Goal: Task Accomplishment & Management: Manage account settings

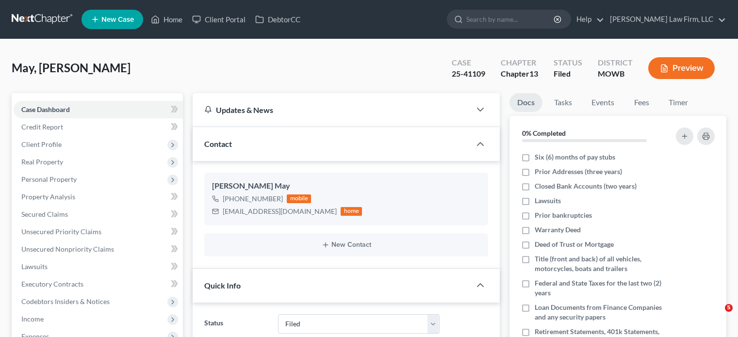
select select "3"
select select "2"
select select "0"
click at [164, 23] on link "Home" at bounding box center [166, 19] width 41 height 17
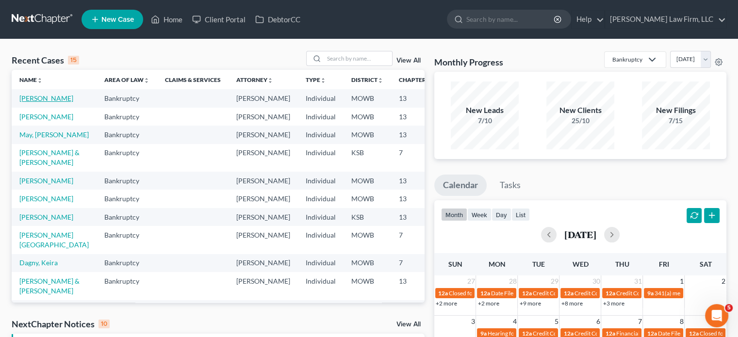
click at [33, 102] on link "[PERSON_NAME]" at bounding box center [46, 98] width 54 height 8
select select "6"
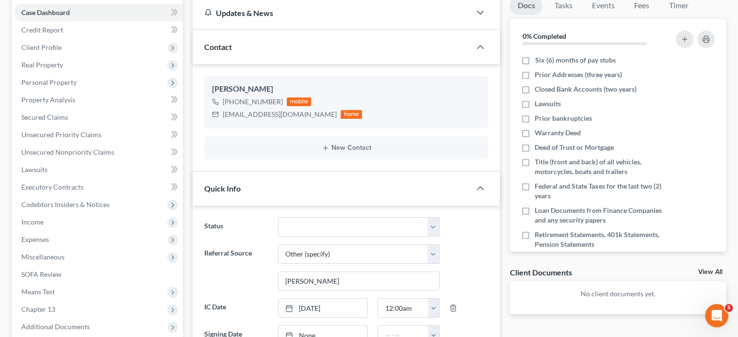
scroll to position [49, 0]
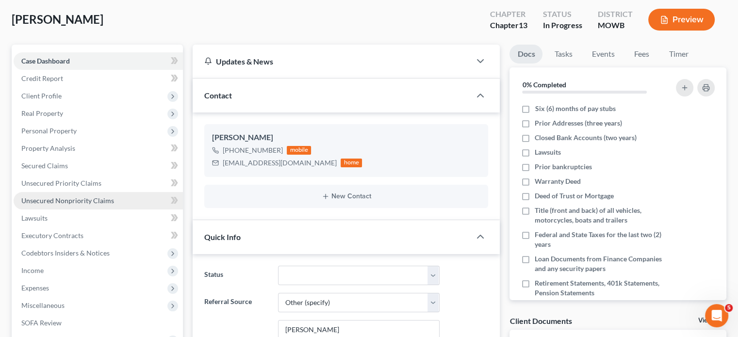
drag, startPoint x: 117, startPoint y: 195, endPoint x: 130, endPoint y: 192, distance: 12.4
click at [117, 195] on link "Unsecured Nonpriority Claims" at bounding box center [98, 200] width 169 height 17
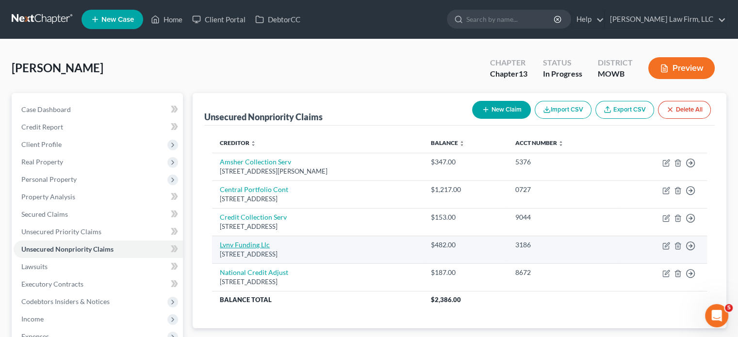
click at [256, 242] on link "Lvnv Funding Llc" at bounding box center [245, 245] width 50 height 8
select select "42"
select select "0"
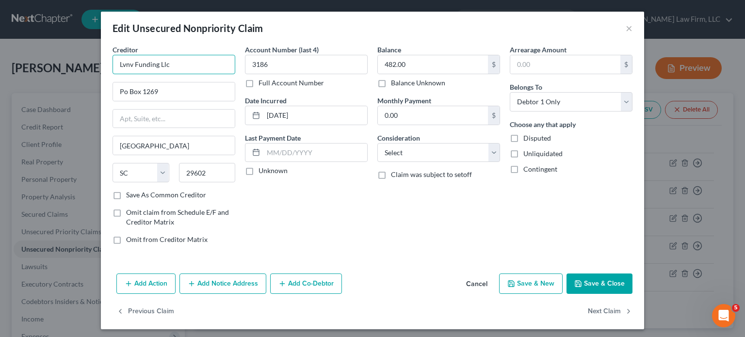
click at [122, 69] on input "Lvnv Funding Llc" at bounding box center [174, 64] width 123 height 19
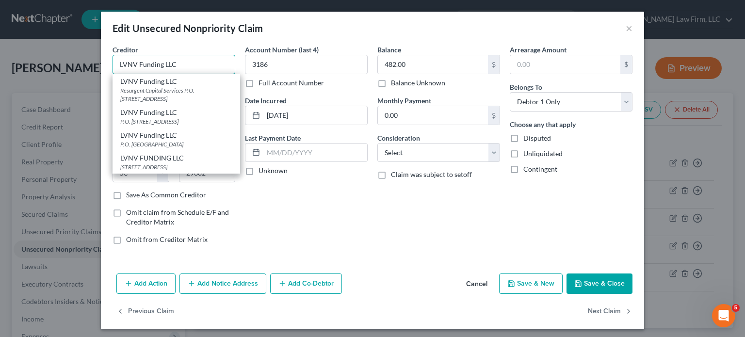
type input "LVNV Funding LLC"
click at [215, 50] on div "Creditor * LVNV Funding LLC LVNV Funding LLC Resurgent Capital Services P.O. [S…" at bounding box center [174, 60] width 123 height 30
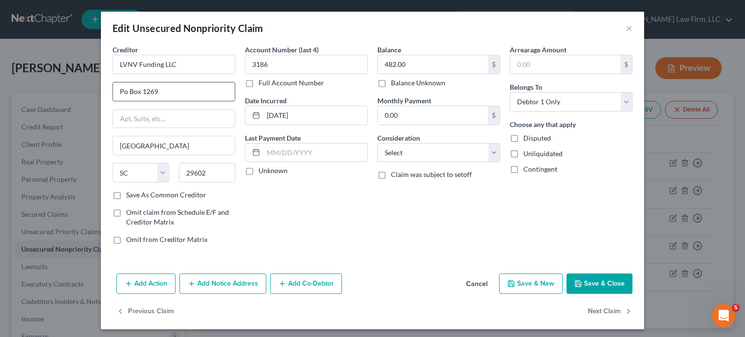
click at [124, 87] on input "Po Box 1269" at bounding box center [174, 91] width 122 height 18
type input "P.O. Box 1269"
click at [612, 277] on button "Save & Close" at bounding box center [600, 284] width 66 height 20
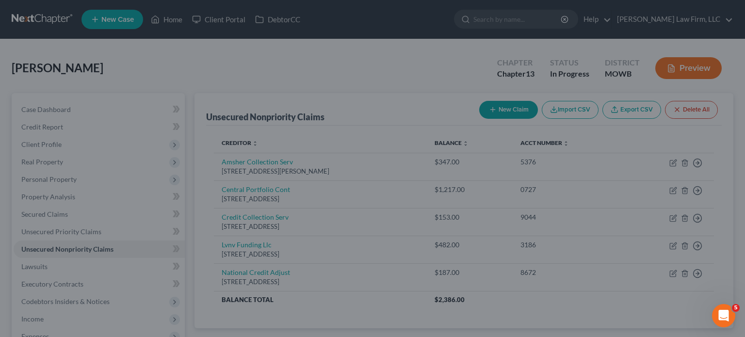
type input "0"
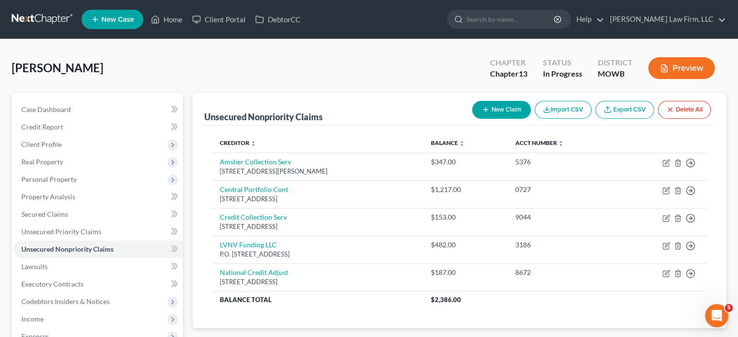
click at [482, 110] on icon "button" at bounding box center [486, 110] width 8 height 8
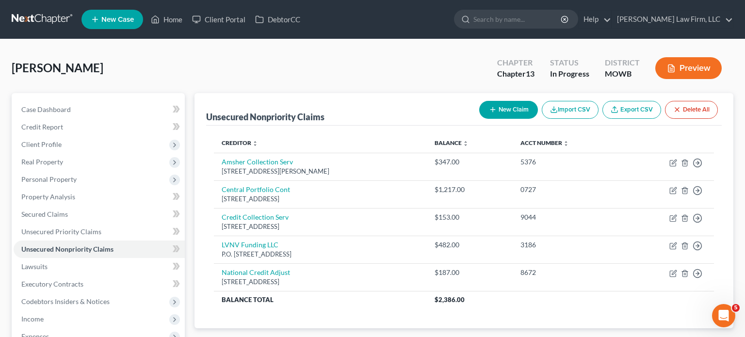
select select "0"
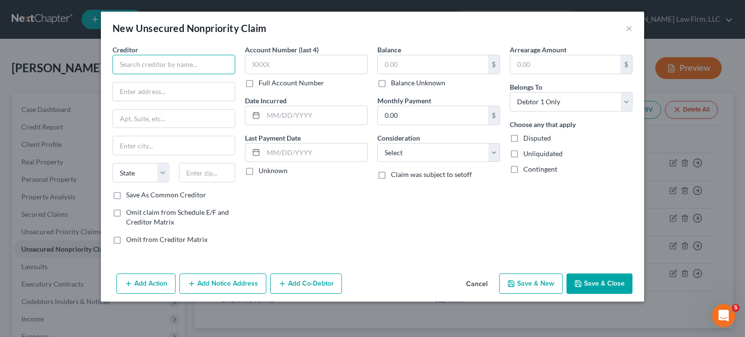
click at [196, 70] on input "text" at bounding box center [174, 64] width 123 height 19
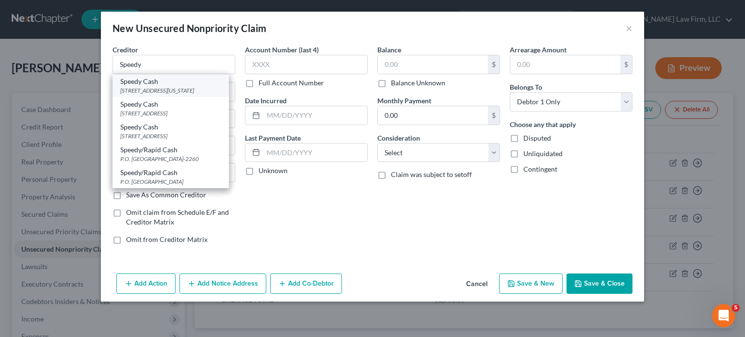
click at [194, 89] on div "[STREET_ADDRESS][US_STATE]" at bounding box center [170, 90] width 101 height 8
type input "Speedy Cash"
type input "[STREET_ADDRESS]"
type input "[US_STATE][GEOGRAPHIC_DATA]"
select select "26"
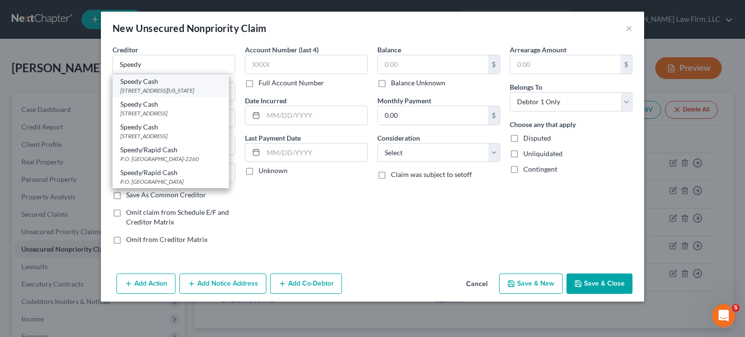
type input "64111"
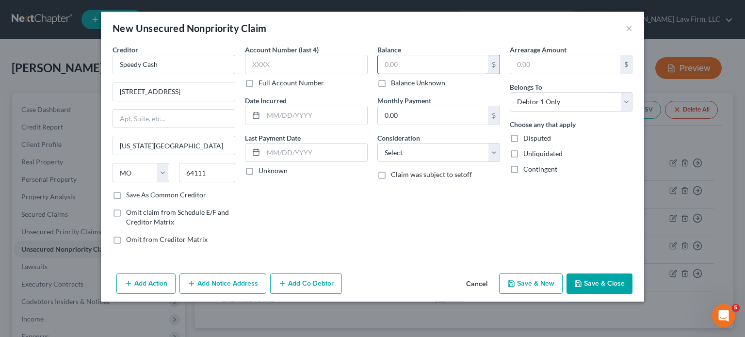
click at [427, 60] on input "text" at bounding box center [433, 64] width 110 height 18
type input "1,000"
click at [437, 148] on select "Select Cable / Satellite Services Collection Agency Credit Card Debt Debt Couns…" at bounding box center [439, 152] width 123 height 19
select select "14"
click at [378, 143] on select "Select Cable / Satellite Services Collection Agency Credit Card Debt Debt Couns…" at bounding box center [439, 152] width 123 height 19
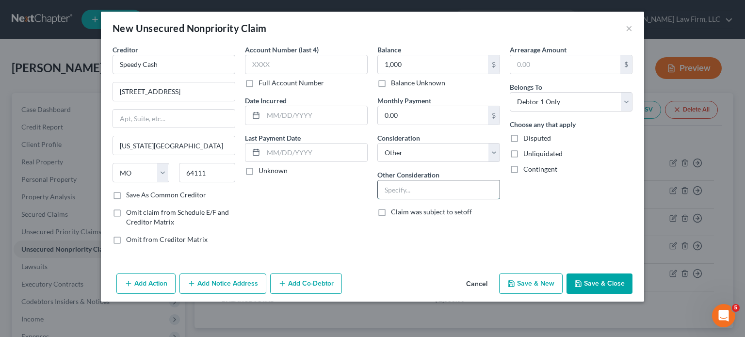
click at [452, 192] on input "text" at bounding box center [439, 190] width 122 height 18
type input "Payday Loan"
click at [608, 285] on button "Save & Close" at bounding box center [600, 284] width 66 height 20
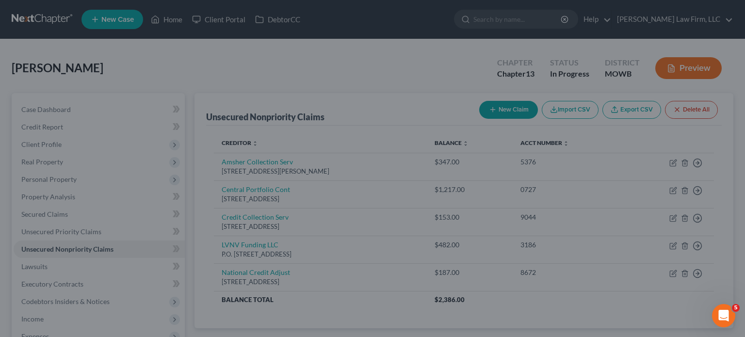
type input "1,000.00"
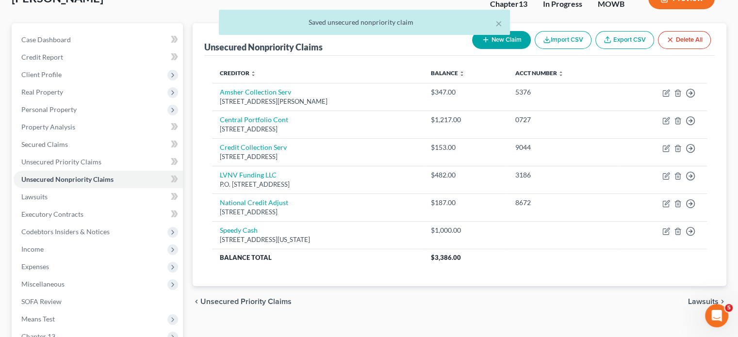
scroll to position [49, 0]
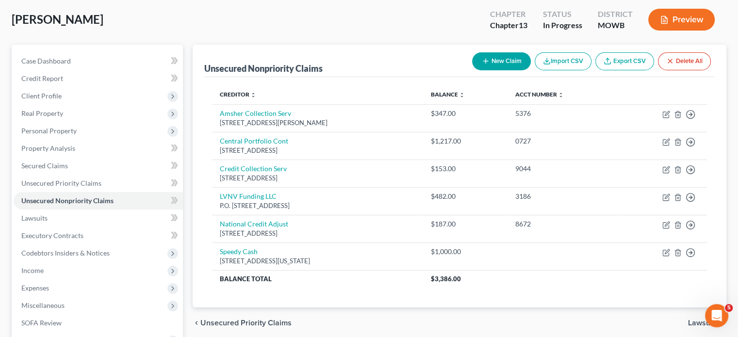
click at [492, 57] on button "New Claim" at bounding box center [501, 61] width 59 height 18
select select "0"
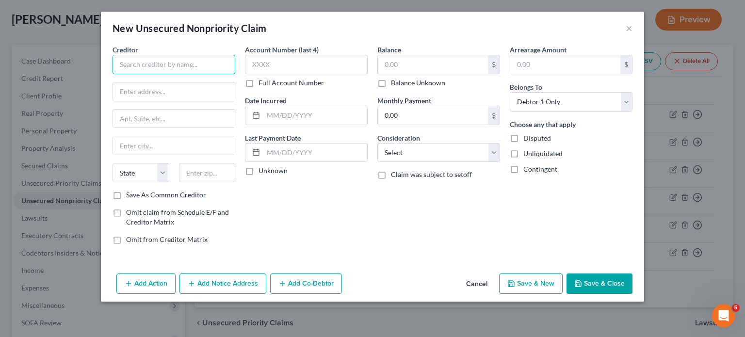
click at [192, 61] on input "text" at bounding box center [174, 64] width 123 height 19
drag, startPoint x: 192, startPoint y: 61, endPoint x: 20, endPoint y: 68, distance: 171.5
click at [20, 68] on div "New Unsecured Nonpriority Claim × Creditor * Cash Net [GEOGRAPHIC_DATA] State […" at bounding box center [372, 168] width 745 height 337
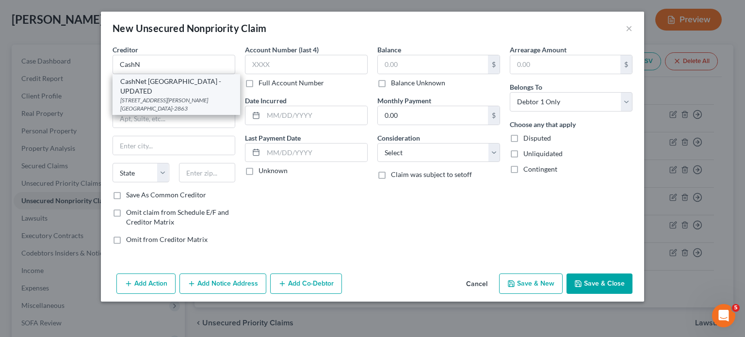
click at [162, 84] on div "CashNet [GEOGRAPHIC_DATA] - UPDATED" at bounding box center [176, 86] width 112 height 19
type input "CashNet [GEOGRAPHIC_DATA] - UPDATED"
type input "[STREET_ADDRESS][PERSON_NAME]"
type input "Suite 1000"
type input "[GEOGRAPHIC_DATA]"
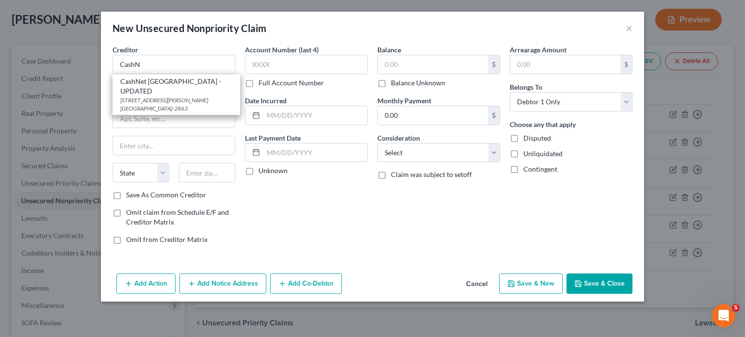
select select "14"
type input "60604-2863"
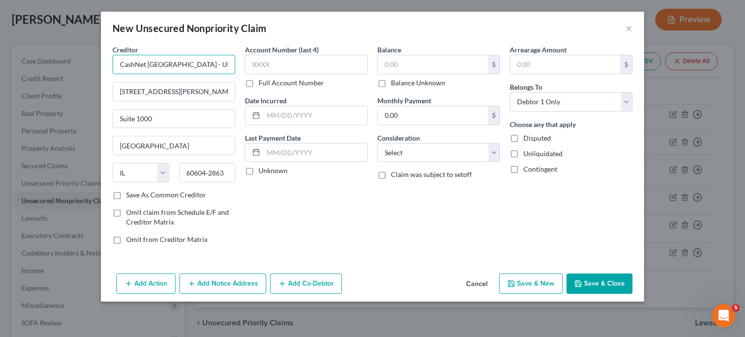
drag, startPoint x: 212, startPoint y: 63, endPoint x: 164, endPoint y: 63, distance: 48.0
click at [164, 63] on input "CashNet [GEOGRAPHIC_DATA] - UPDATED" at bounding box center [174, 64] width 123 height 19
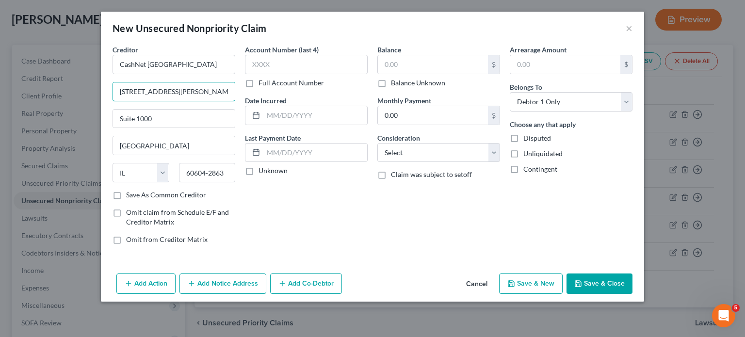
type input "CashNet [GEOGRAPHIC_DATA]"
click at [421, 67] on input "text" at bounding box center [433, 64] width 110 height 18
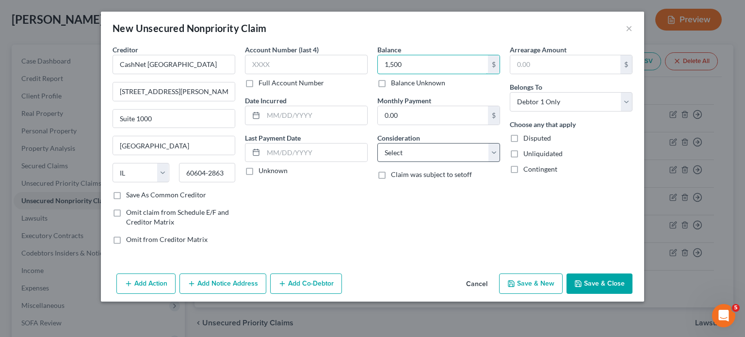
type input "1,500"
click at [426, 151] on select "Select Cable / Satellite Services Collection Agency Credit Card Debt Debt Couns…" at bounding box center [439, 152] width 123 height 19
select select "14"
click at [378, 143] on select "Select Cable / Satellite Services Collection Agency Credit Card Debt Debt Couns…" at bounding box center [439, 152] width 123 height 19
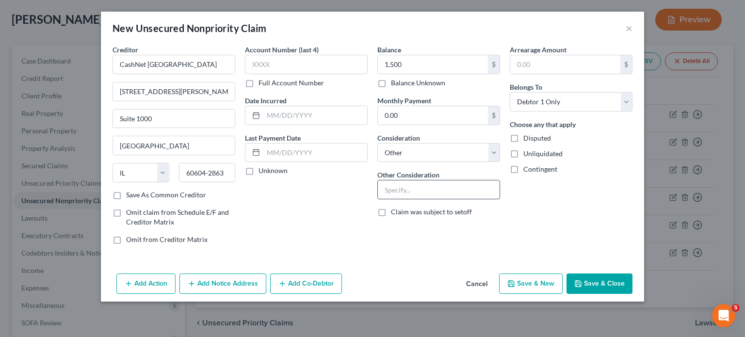
click at [415, 192] on input "text" at bounding box center [439, 190] width 122 height 18
type input "Payday Loan"
click at [602, 278] on button "Save & Close" at bounding box center [600, 284] width 66 height 20
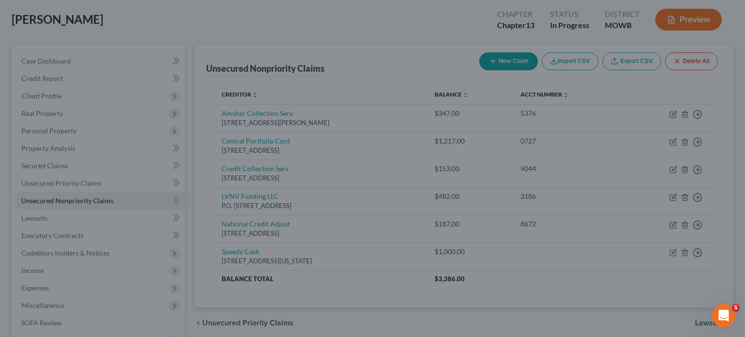
type input "1,500.00"
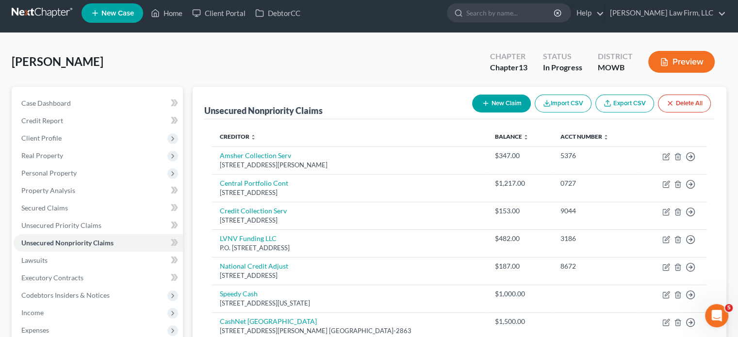
scroll to position [0, 0]
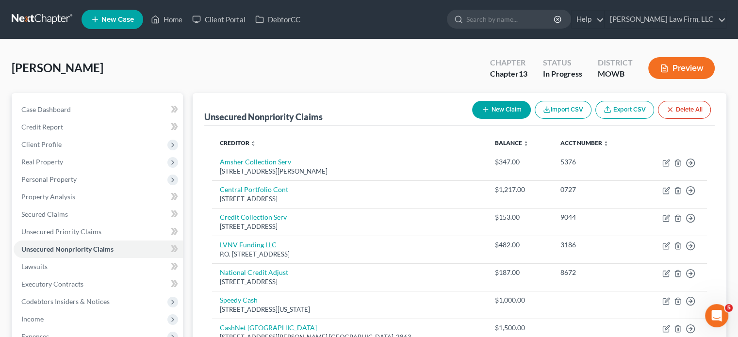
click at [513, 106] on button "New Claim" at bounding box center [501, 110] width 59 height 18
select select "0"
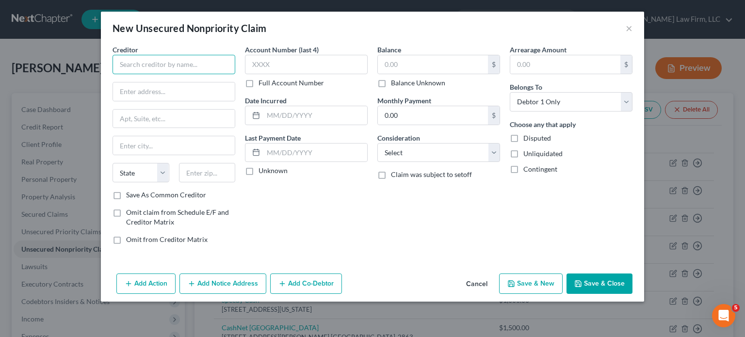
click at [211, 67] on input "text" at bounding box center [174, 64] width 123 height 19
type input "Instant Auto"
drag, startPoint x: 198, startPoint y: 159, endPoint x: 198, endPoint y: 166, distance: 7.8
click at [198, 161] on div "Creditor * Instant Auto State [US_STATE] AK AR AZ CA CO [GEOGRAPHIC_DATA] DE DC…" at bounding box center [174, 118] width 123 height 146
drag, startPoint x: 200, startPoint y: 176, endPoint x: 219, endPoint y: 156, distance: 27.1
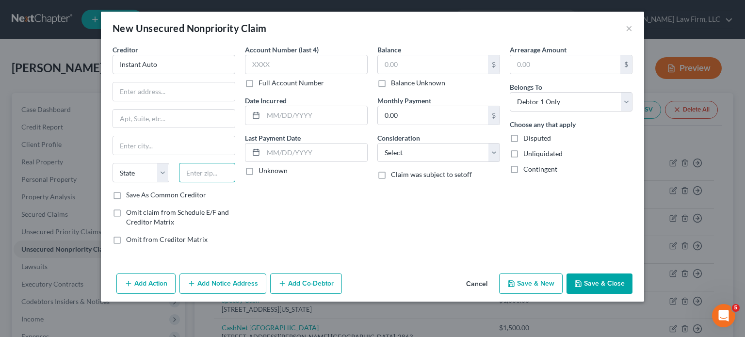
click at [201, 175] on input "text" at bounding box center [207, 172] width 57 height 19
paste input "64063"
type input "64063"
type input "Lees Summit"
select select "26"
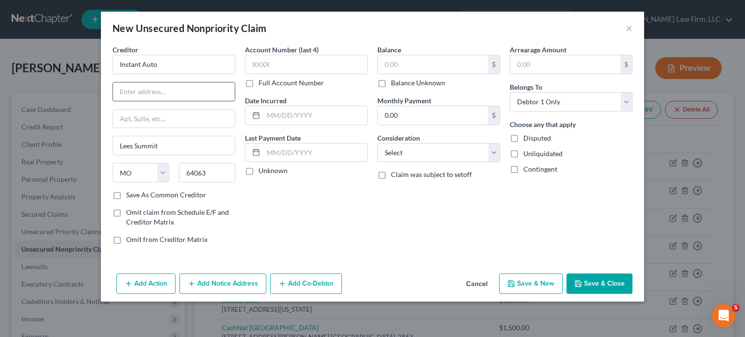
click at [148, 87] on input "text" at bounding box center [174, 91] width 122 height 18
paste input "[STREET_ADDRESS]"
type input "[STREET_ADDRESS]"
click at [131, 143] on input "Lees Summit" at bounding box center [174, 145] width 122 height 18
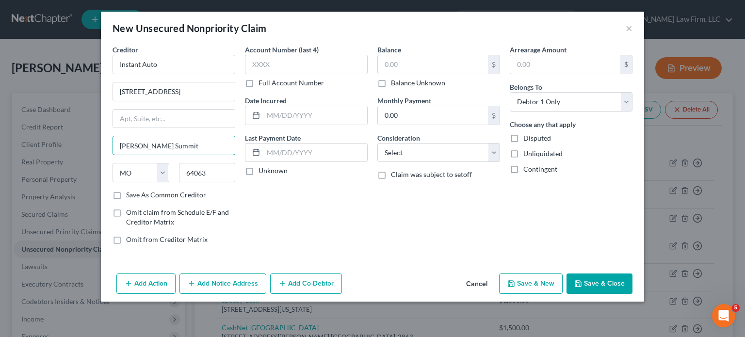
type input "[PERSON_NAME] Summit"
click at [266, 191] on div "Account Number (last 4) Full Account Number Date Incurred Last Payment Date Unk…" at bounding box center [306, 149] width 132 height 208
click at [435, 153] on select "Select Cable / Satellite Services Collection Agency Credit Card Debt Debt Couns…" at bounding box center [439, 152] width 123 height 19
select select "4"
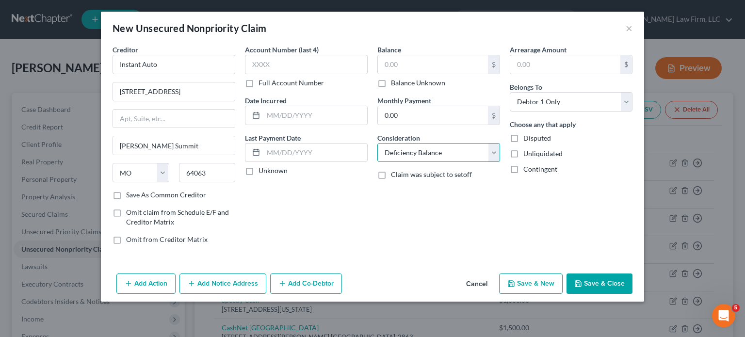
click at [378, 143] on select "Select Cable / Satellite Services Collection Agency Credit Card Debt Debt Couns…" at bounding box center [439, 152] width 123 height 19
click at [611, 275] on button "Save & Close" at bounding box center [600, 284] width 66 height 20
type input "0.00"
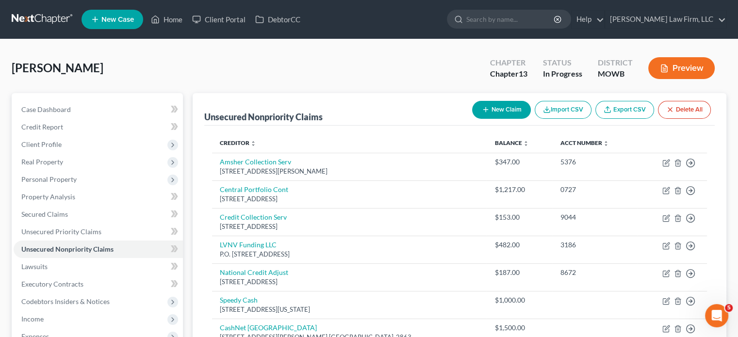
click at [693, 66] on button "Preview" at bounding box center [681, 68] width 66 height 22
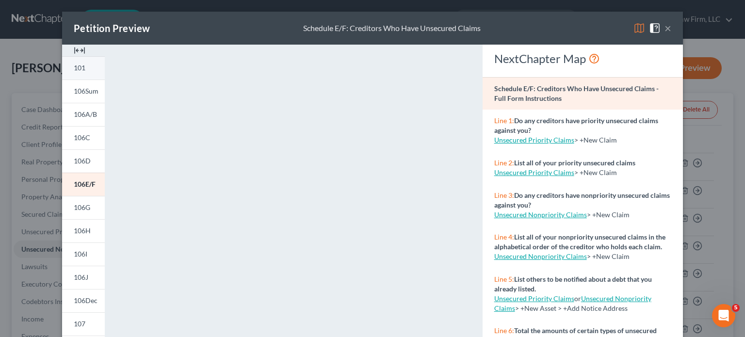
click at [82, 71] on link "101" at bounding box center [83, 67] width 43 height 23
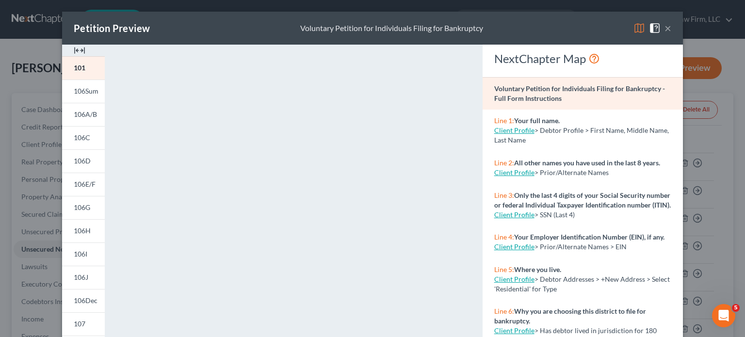
click at [666, 27] on button "×" at bounding box center [668, 28] width 7 height 12
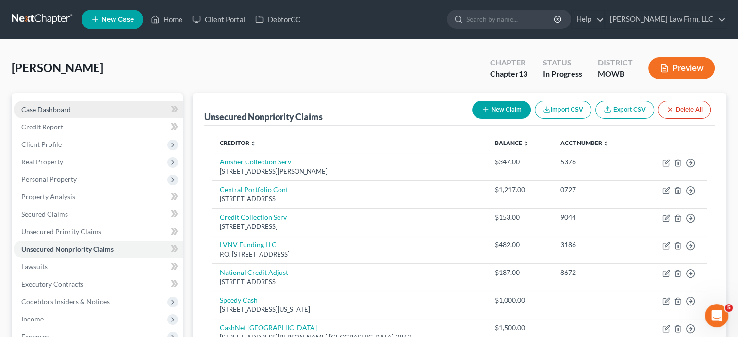
click at [88, 101] on link "Case Dashboard" at bounding box center [98, 109] width 169 height 17
select select "6"
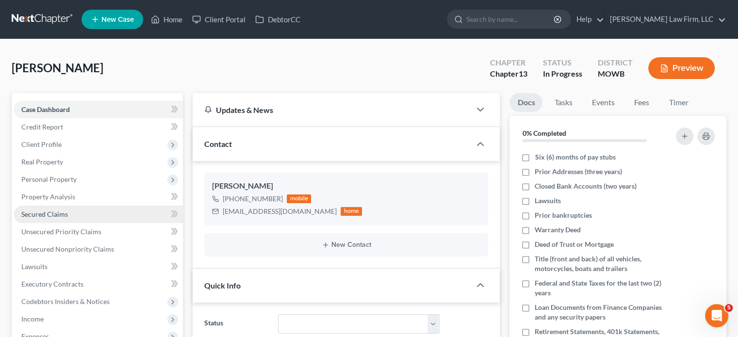
click at [68, 209] on link "Secured Claims" at bounding box center [98, 214] width 169 height 17
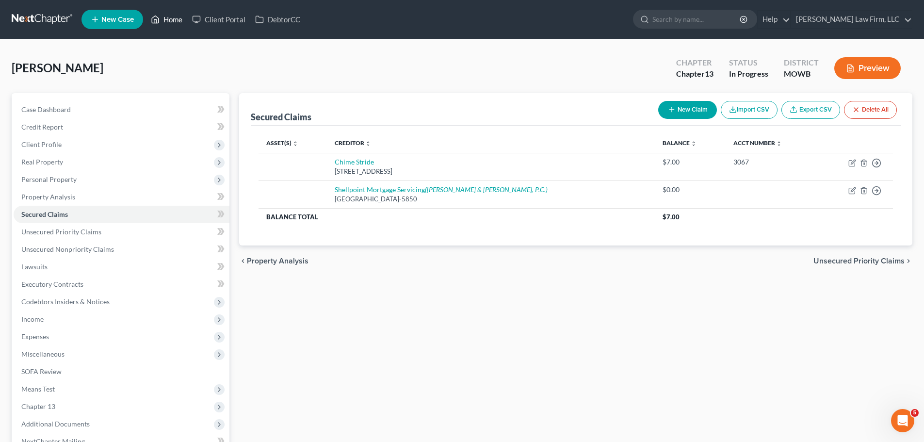
click at [157, 17] on icon at bounding box center [155, 20] width 9 height 12
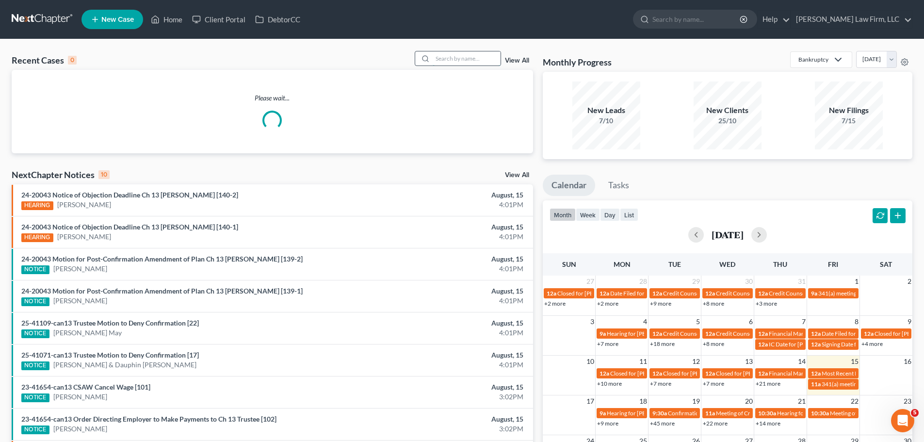
click at [472, 61] on input "search" at bounding box center [467, 58] width 68 height 14
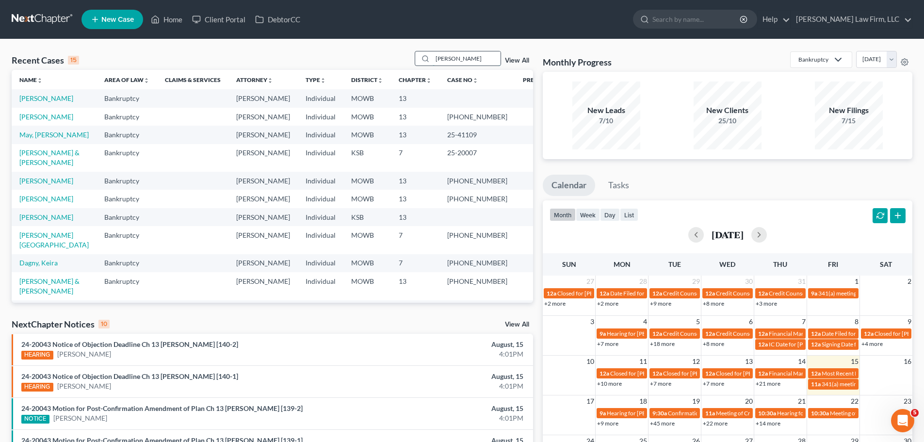
type input "[PERSON_NAME]"
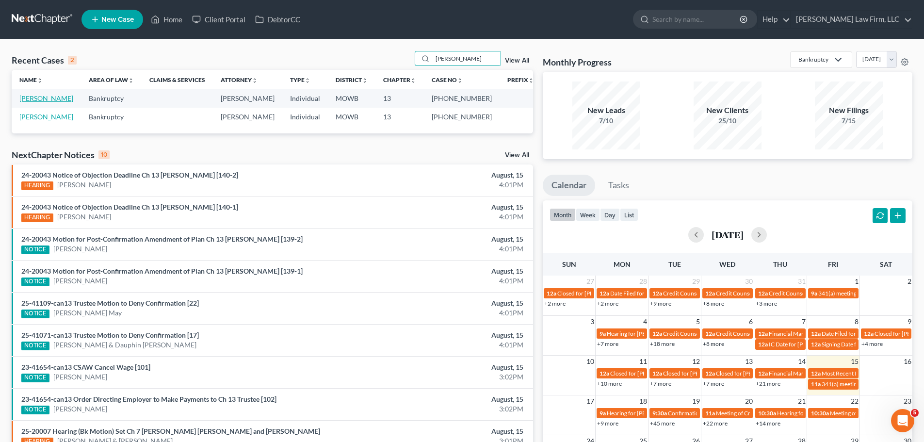
click at [48, 99] on link "[PERSON_NAME]" at bounding box center [46, 98] width 54 height 8
select select "1"
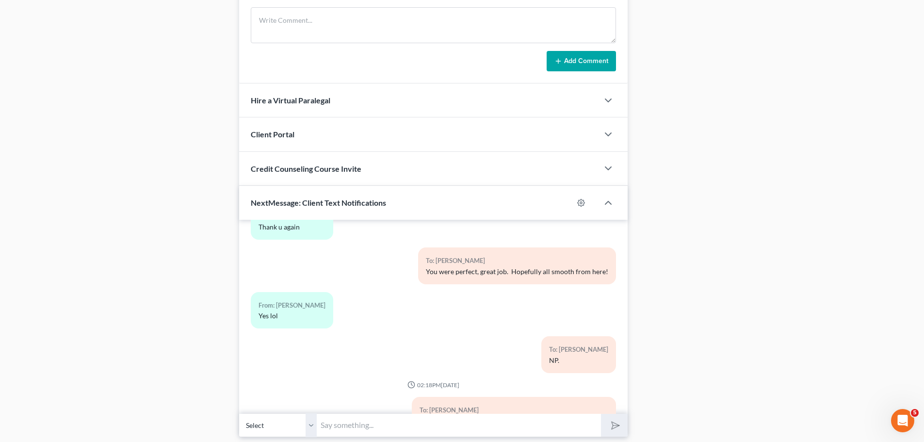
scroll to position [997, 0]
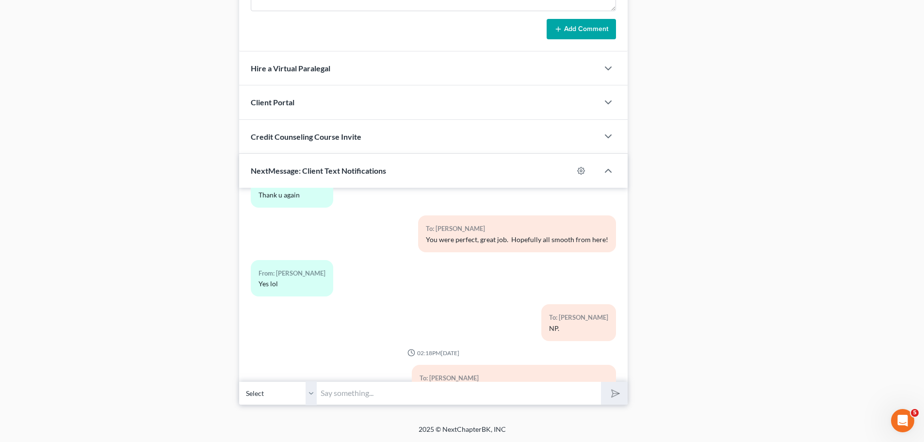
drag, startPoint x: 364, startPoint y: 396, endPoint x: 612, endPoint y: 340, distance: 254.8
click at [364, 337] on input "text" at bounding box center [459, 393] width 284 height 24
paste input "[PHONE_NUMBER]"
type input "[PHONE_NUMBER]"
click at [421, 337] on input "text" at bounding box center [459, 393] width 284 height 24
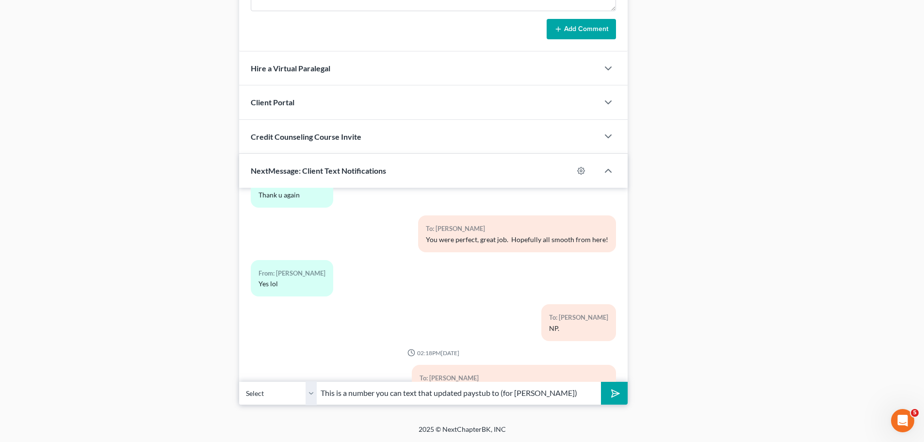
type input "This is a number you can text that updated paystub to (for [PERSON_NAME])"
click at [601, 337] on button "submit" at bounding box center [614, 393] width 27 height 23
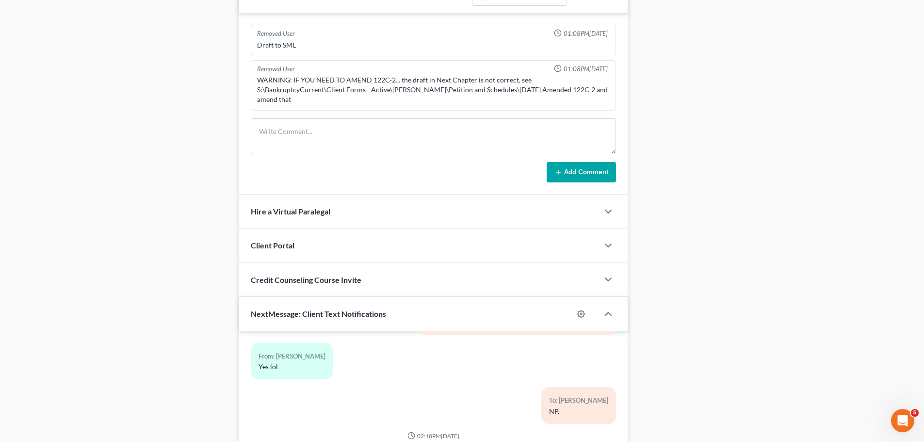
scroll to position [0, 0]
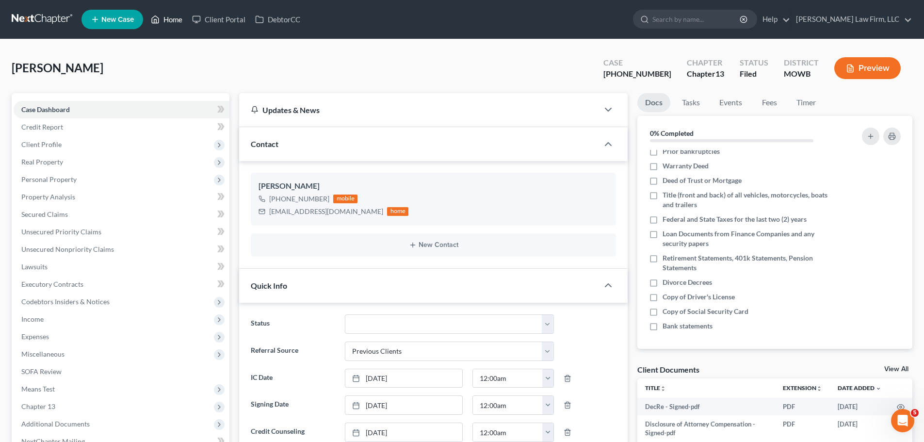
click at [163, 19] on link "Home" at bounding box center [166, 19] width 41 height 17
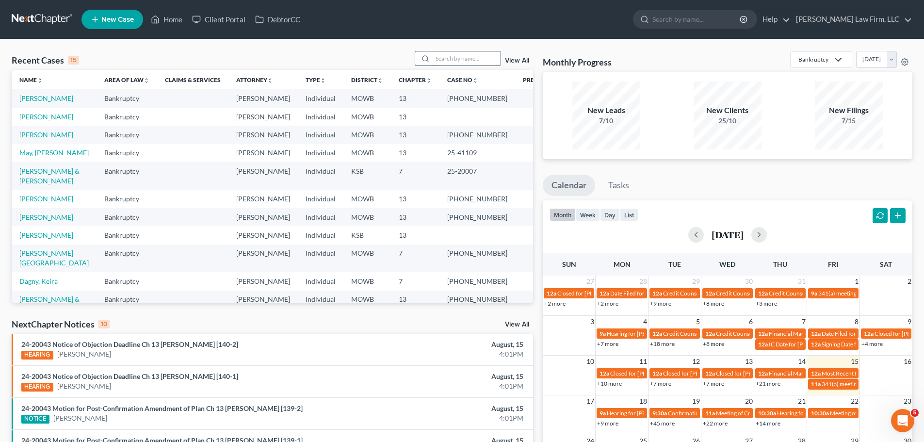
click at [458, 58] on input "search" at bounding box center [467, 58] width 68 height 14
type input "[PERSON_NAME]"
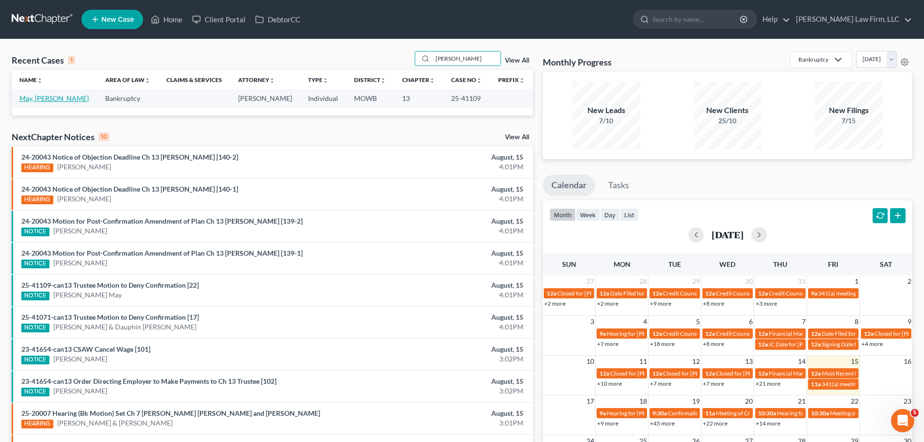
click at [36, 98] on link "May, [PERSON_NAME]" at bounding box center [53, 98] width 69 height 8
select select "3"
select select "2"
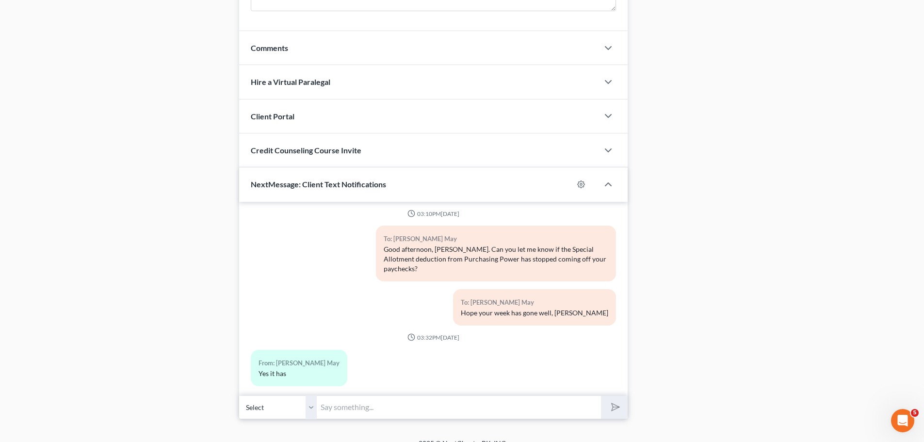
scroll to position [816, 0]
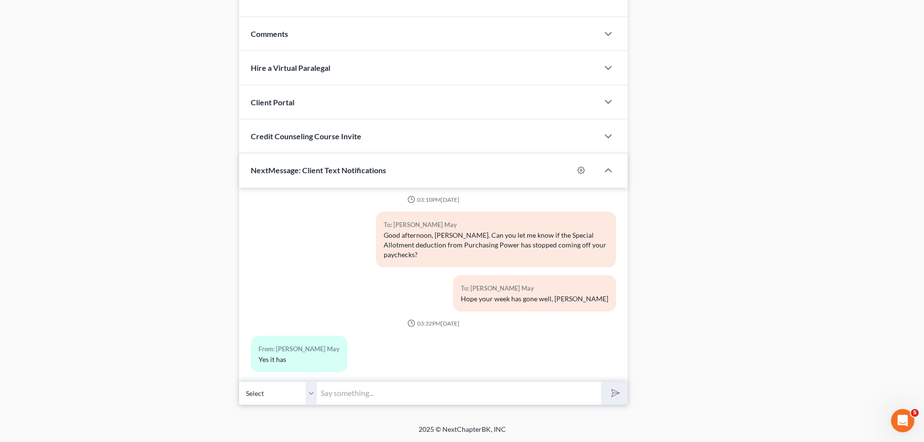
click at [346, 337] on input "text" at bounding box center [459, 393] width 284 height 24
type input "Excellent, thank you."
click at [601, 337] on button "submit" at bounding box center [614, 393] width 27 height 23
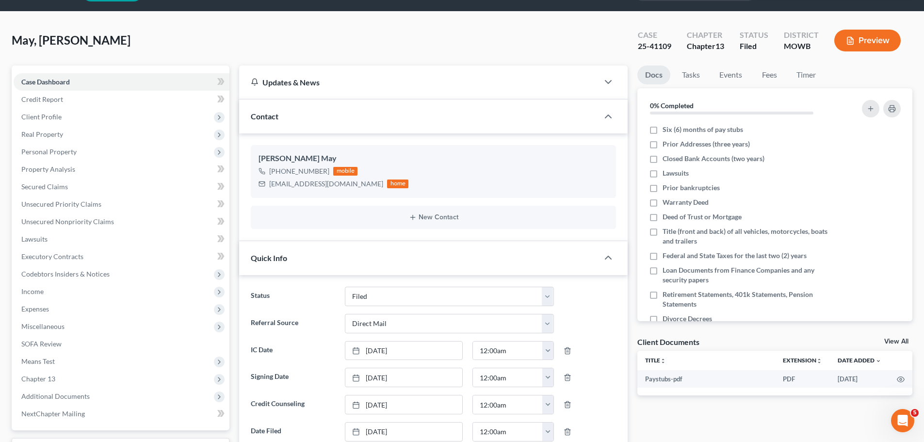
scroll to position [0, 0]
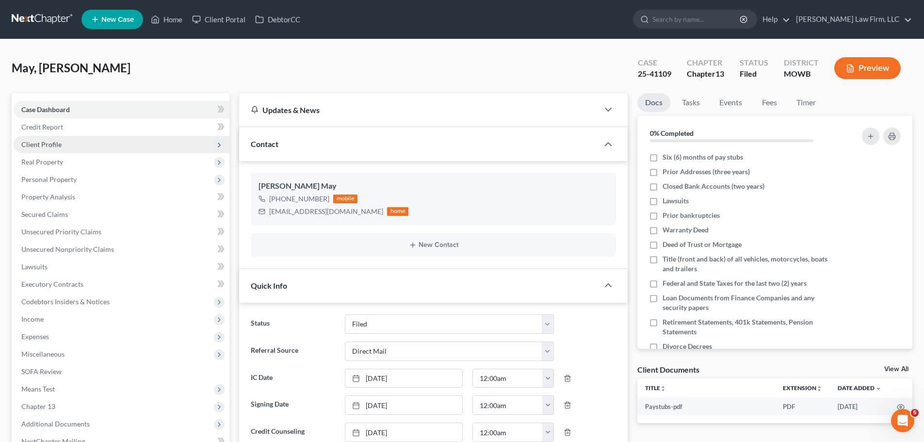
click at [61, 141] on span "Client Profile" at bounding box center [122, 144] width 216 height 17
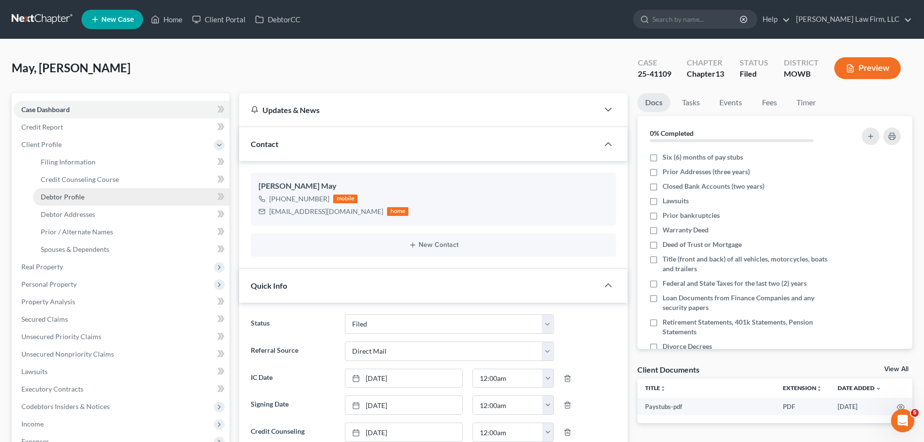
click at [79, 194] on span "Debtor Profile" at bounding box center [63, 197] width 44 height 8
select select "4"
select select "0"
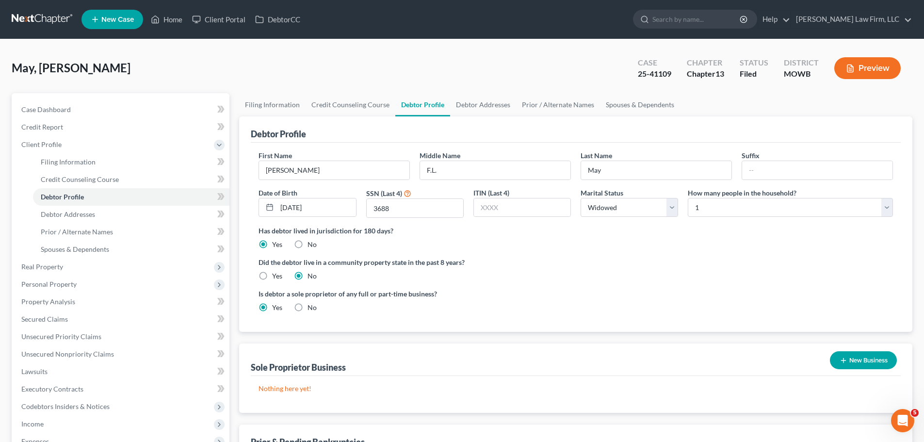
radio input "true"
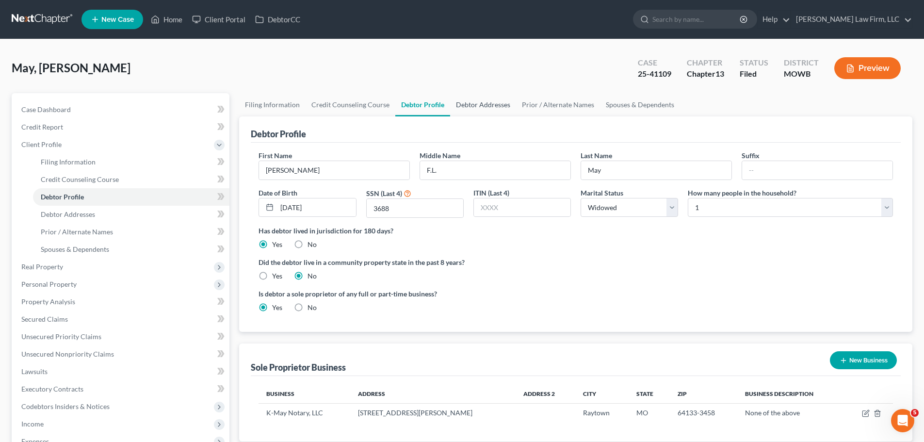
click at [484, 105] on link "Debtor Addresses" at bounding box center [483, 104] width 66 height 23
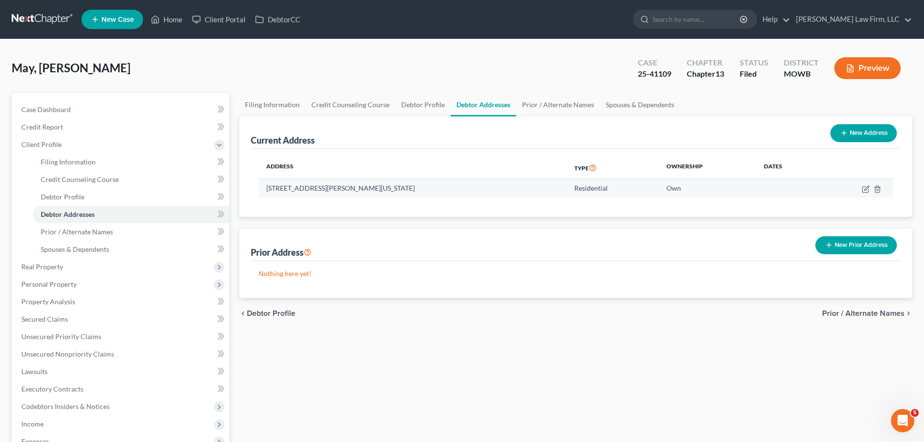
drag, startPoint x: 410, startPoint y: 190, endPoint x: 268, endPoint y: 190, distance: 142.2
click at [268, 190] on td "[STREET_ADDRESS][PERSON_NAME][US_STATE]" at bounding box center [413, 188] width 308 height 18
copy td "[STREET_ADDRESS][PERSON_NAME][US_STATE]"
click at [738, 65] on button "Preview" at bounding box center [868, 68] width 66 height 22
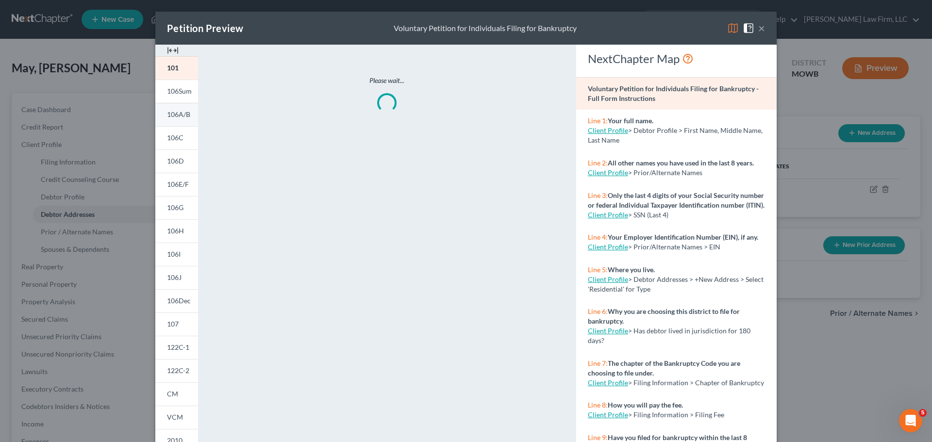
click at [185, 115] on span "106A/B" at bounding box center [178, 114] width 23 height 8
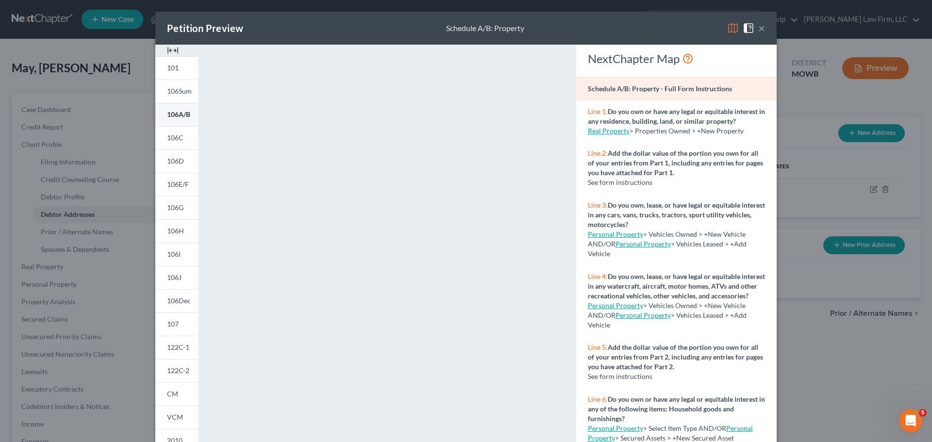
click at [185, 115] on span "106A/B" at bounding box center [178, 114] width 23 height 8
click at [738, 24] on button "×" at bounding box center [761, 28] width 7 height 12
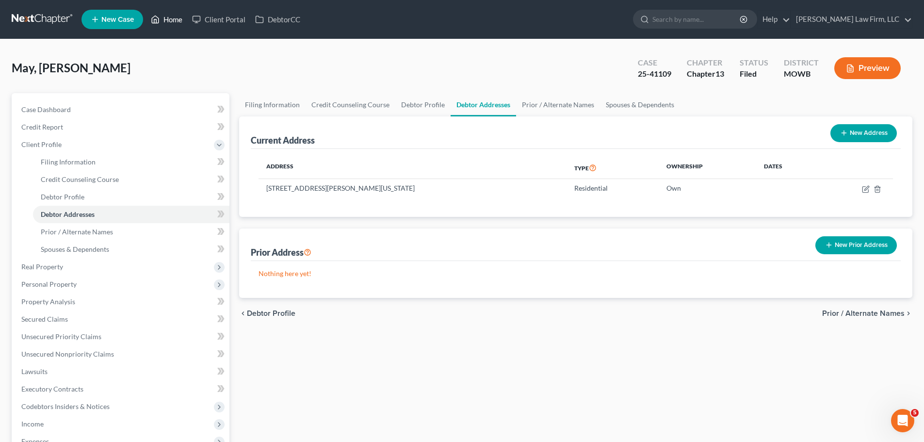
click at [160, 13] on link "Home" at bounding box center [166, 19] width 41 height 17
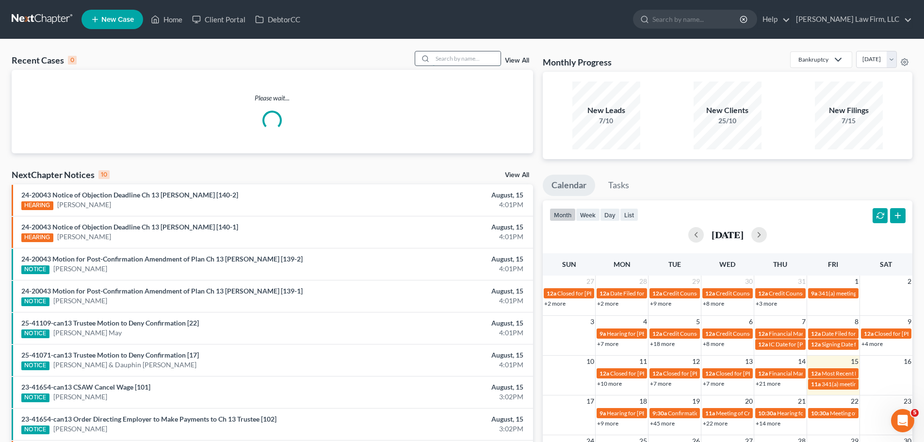
click at [461, 65] on input "search" at bounding box center [467, 58] width 68 height 14
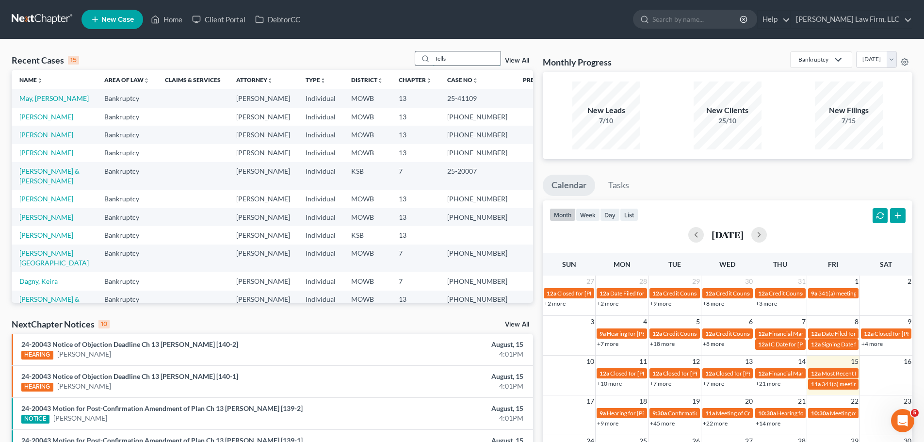
type input "fells"
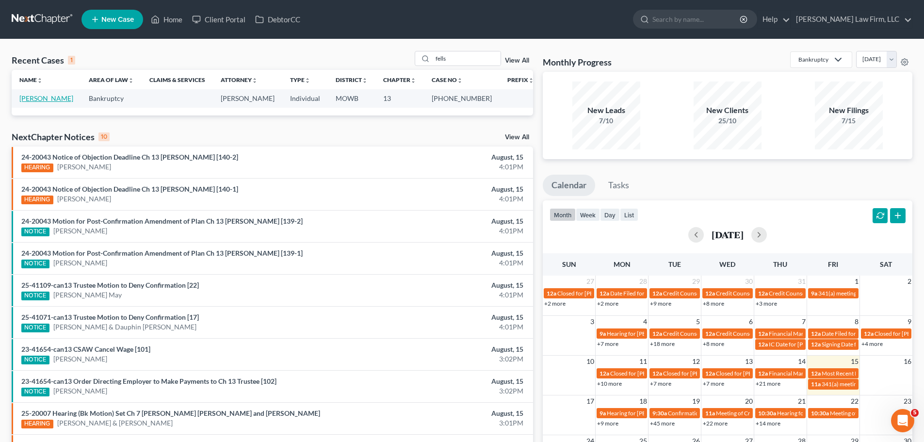
click at [47, 101] on link "[PERSON_NAME]" at bounding box center [46, 98] width 54 height 8
select select "4"
select select "6"
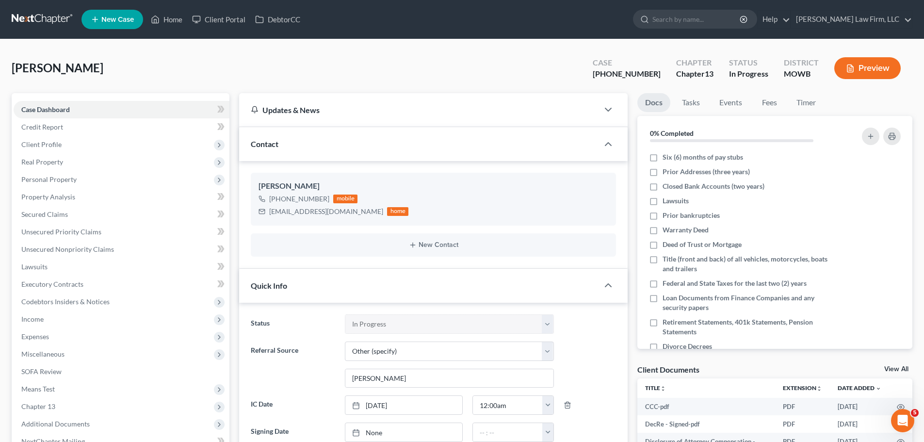
click at [62, 164] on span "Real Property" at bounding box center [42, 162] width 42 height 8
drag, startPoint x: 62, startPoint y: 147, endPoint x: 83, endPoint y: 190, distance: 48.2
click at [62, 147] on span "Client Profile" at bounding box center [122, 144] width 216 height 17
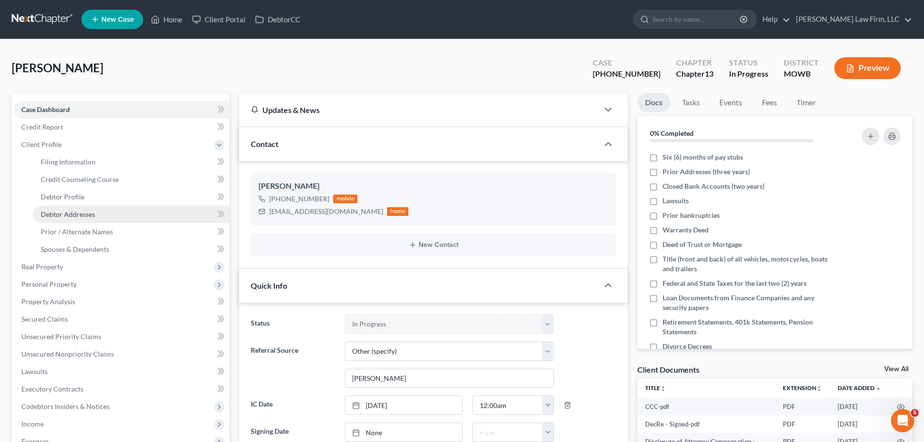
click at [107, 212] on link "Debtor Addresses" at bounding box center [131, 214] width 197 height 17
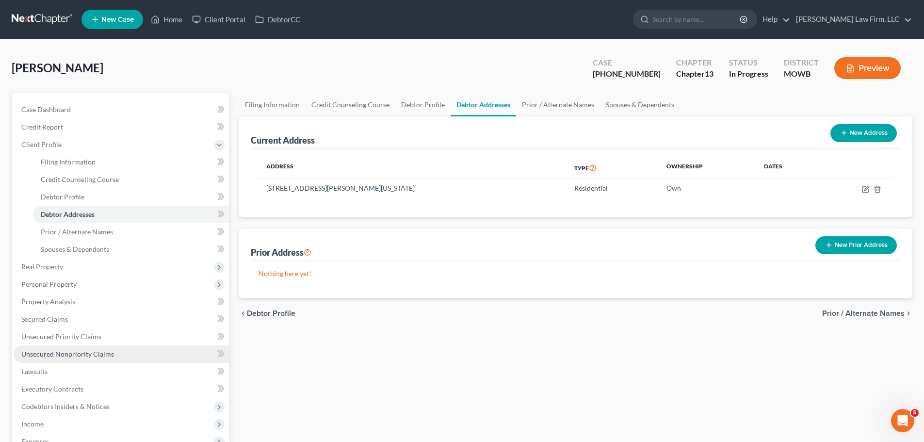
click at [99, 337] on span "Unsecured Nonpriority Claims" at bounding box center [67, 354] width 93 height 8
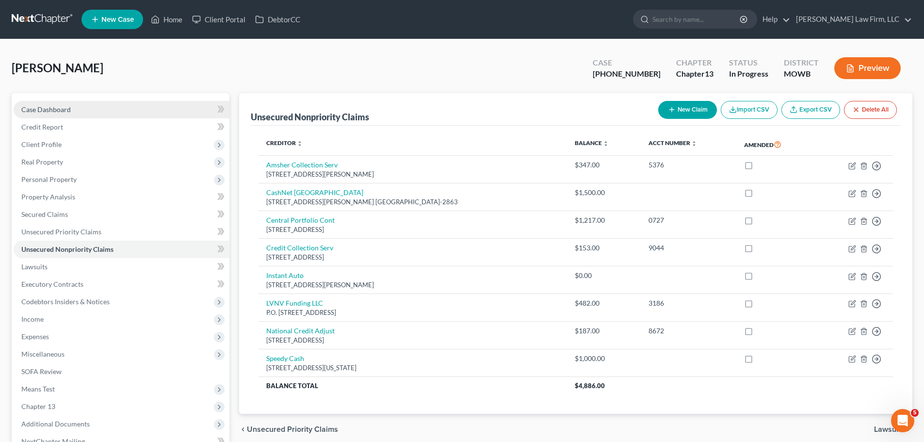
click at [69, 101] on link "Case Dashboard" at bounding box center [122, 109] width 216 height 17
select select "6"
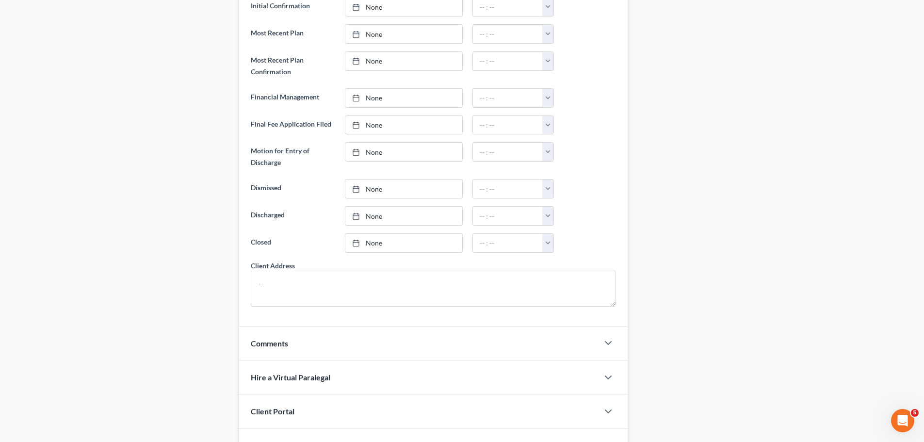
scroll to position [626, 0]
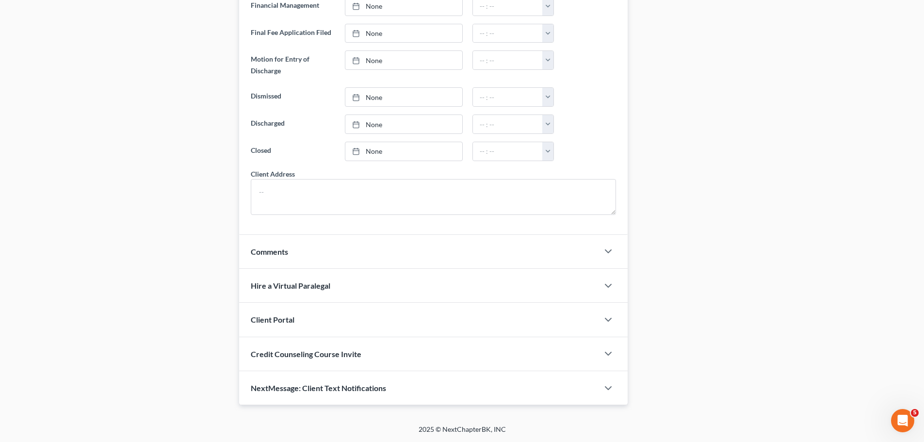
click at [568, 337] on div "NextMessage: Client Text Notifications" at bounding box center [419, 387] width 360 height 33
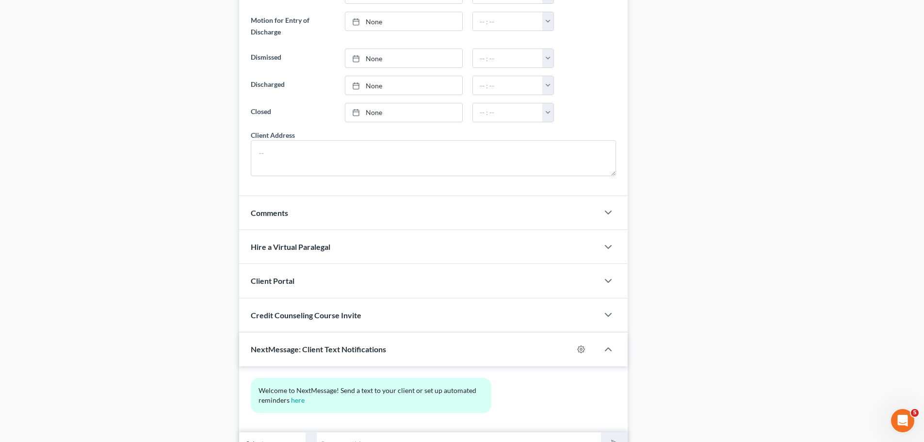
scroll to position [715, 0]
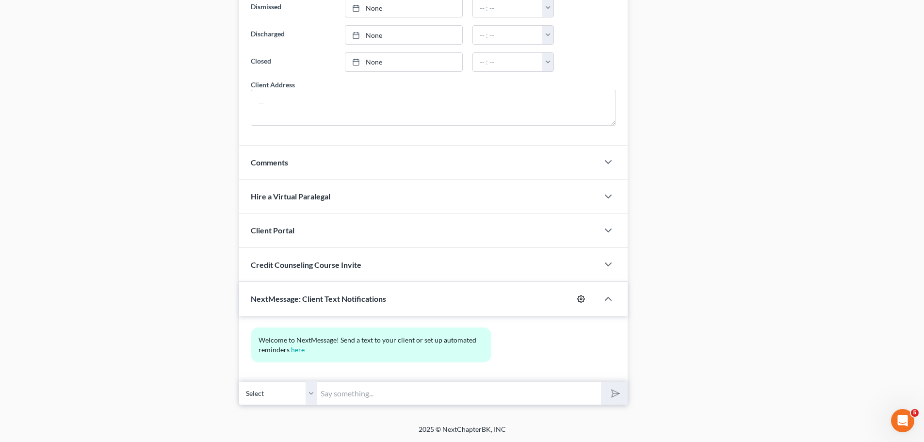
click at [582, 298] on icon "button" at bounding box center [581, 299] width 8 height 8
select select "4"
select select
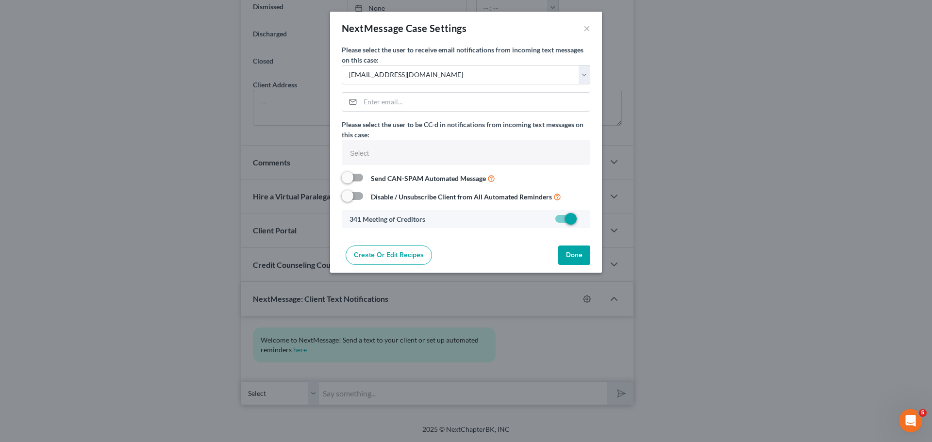
click at [513, 63] on label "Please select the user to receive email notifications from incoming text messag…" at bounding box center [466, 55] width 248 height 20
click at [581, 260] on button "Done" at bounding box center [574, 255] width 32 height 19
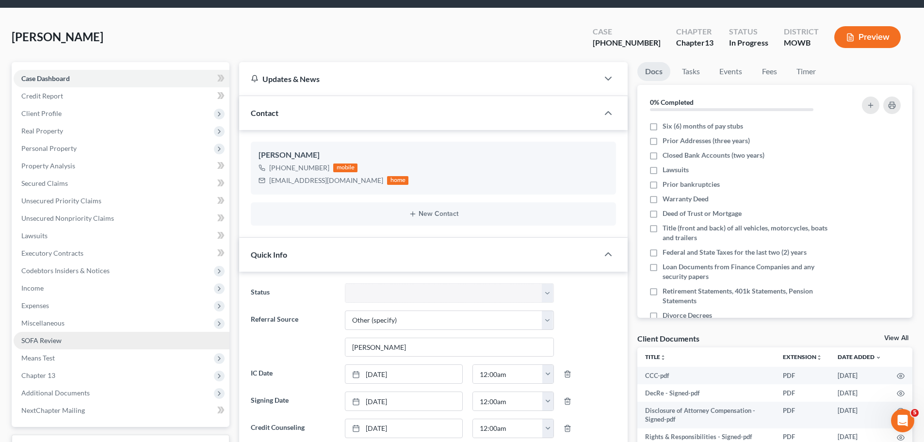
scroll to position [0, 0]
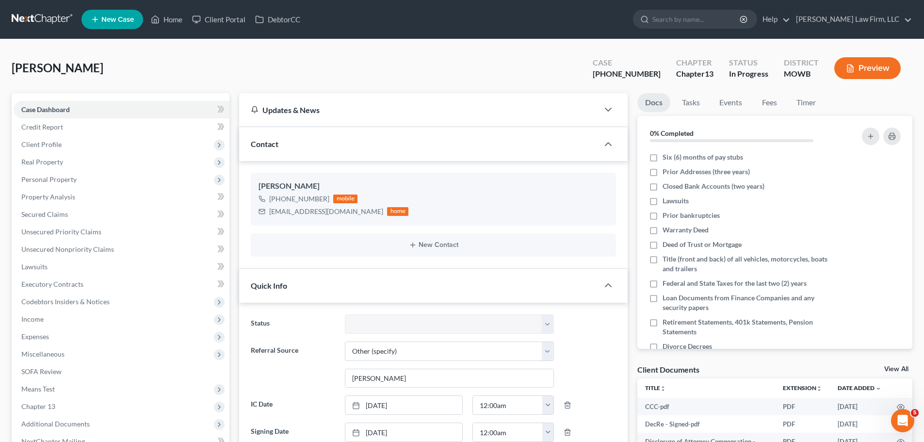
click at [453, 78] on div "[PERSON_NAME] Upgraded Case [PHONE_NUMBER] Chapter Chapter 13 Status In [GEOGRA…" at bounding box center [462, 72] width 901 height 42
click at [594, 108] on div "Updates & News" at bounding box center [419, 109] width 360 height 33
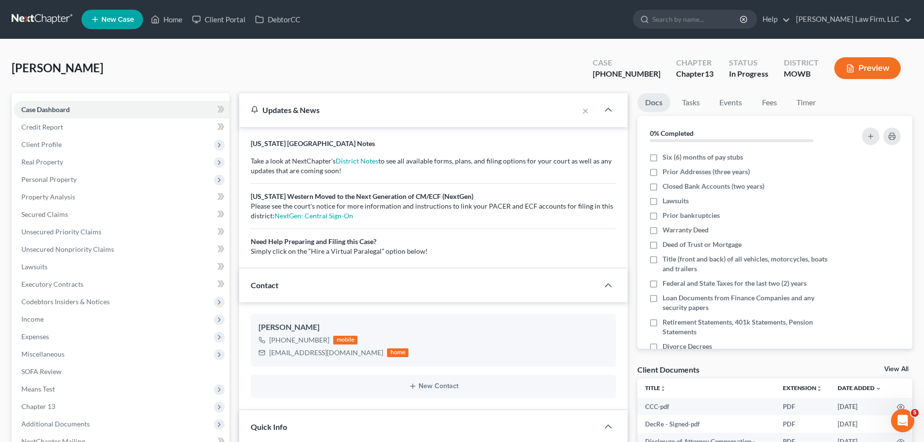
click at [594, 108] on div "×" at bounding box center [588, 109] width 20 height 17
click at [611, 110] on icon "button" at bounding box center [609, 110] width 12 height 12
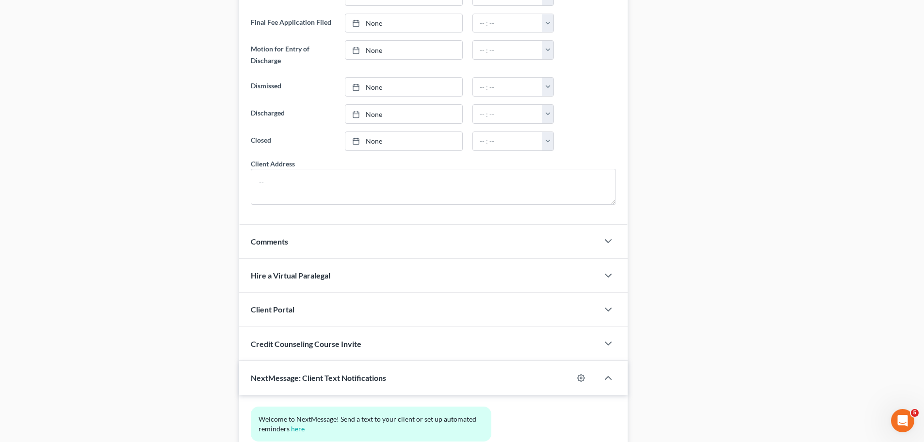
scroll to position [715, 0]
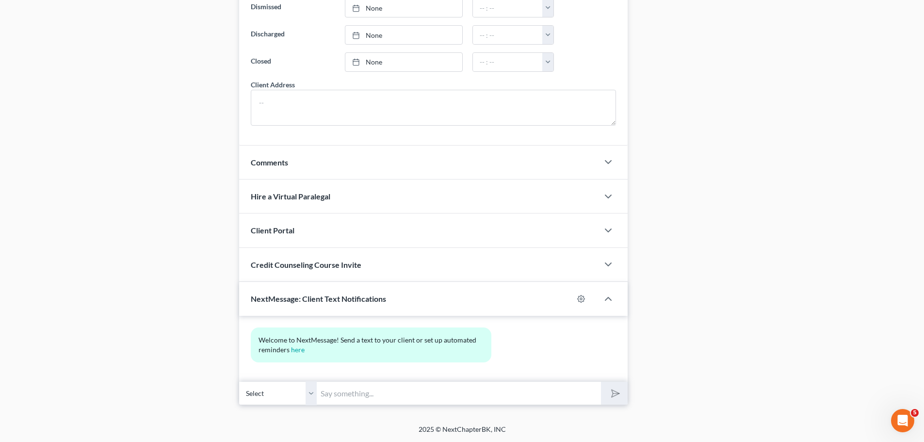
click at [314, 337] on select "Select [PHONE_NUMBER] - [PERSON_NAME]" at bounding box center [278, 393] width 78 height 24
drag, startPoint x: 164, startPoint y: 133, endPoint x: 497, endPoint y: 6, distance: 357.0
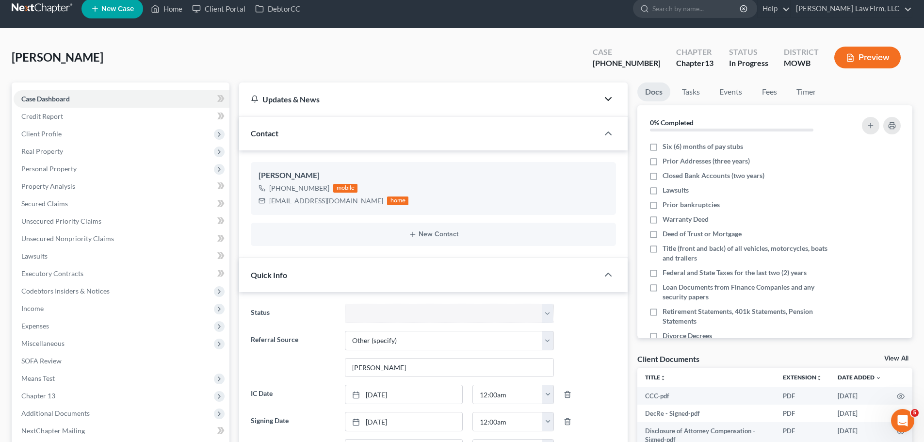
scroll to position [0, 0]
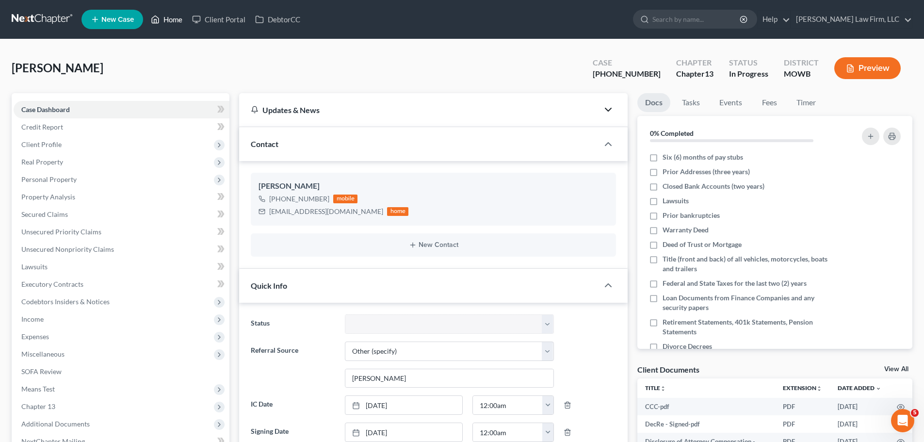
click at [175, 24] on link "Home" at bounding box center [166, 19] width 41 height 17
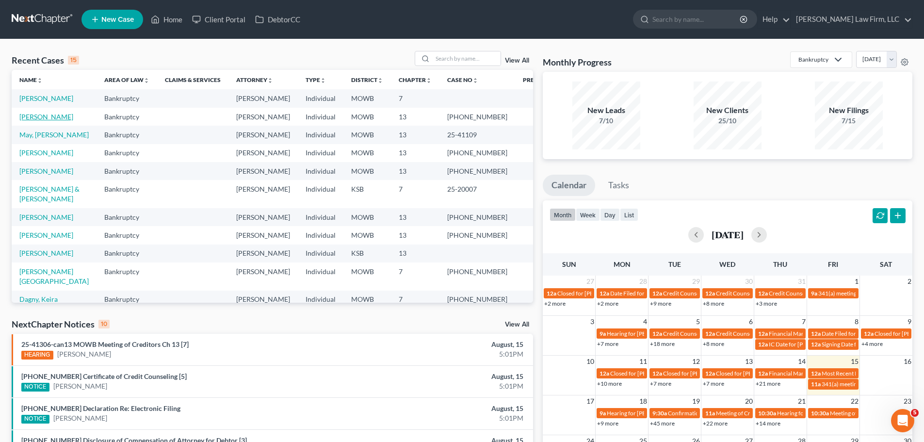
click at [51, 117] on link "[PERSON_NAME]" at bounding box center [46, 117] width 54 height 8
select select "6"
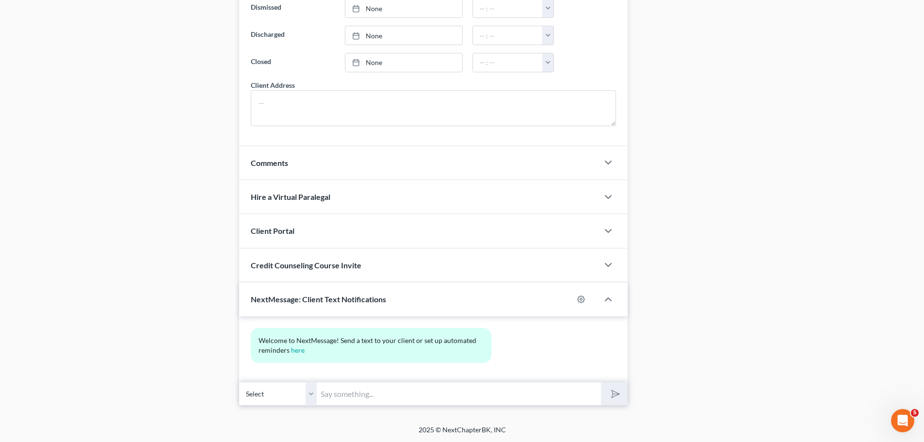
scroll to position [715, 0]
click at [389, 337] on input "text" at bounding box center [459, 393] width 284 height 24
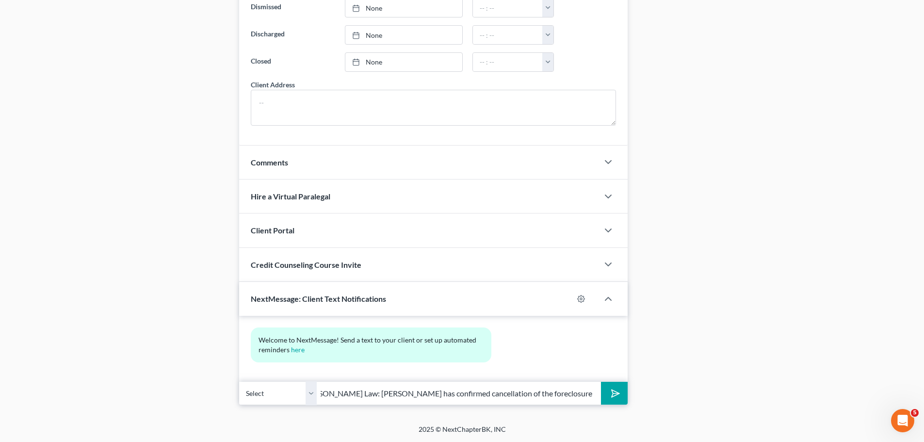
scroll to position [0, 99]
type input "[PERSON_NAME] from [PERSON_NAME] Law: [PERSON_NAME] has confirmed cancellation …"
click at [601, 337] on button "submit" at bounding box center [614, 393] width 27 height 23
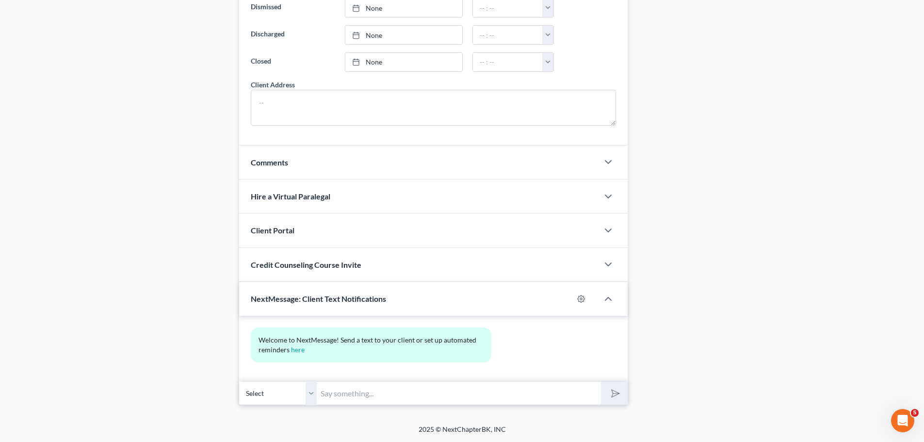
scroll to position [0, 0]
